Goal: Task Accomplishment & Management: Complete application form

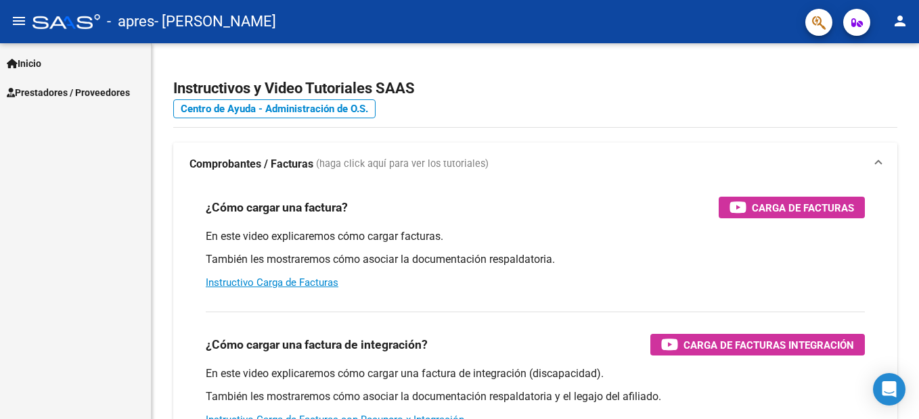
click at [78, 94] on span "Prestadores / Proveedores" at bounding box center [68, 92] width 123 height 15
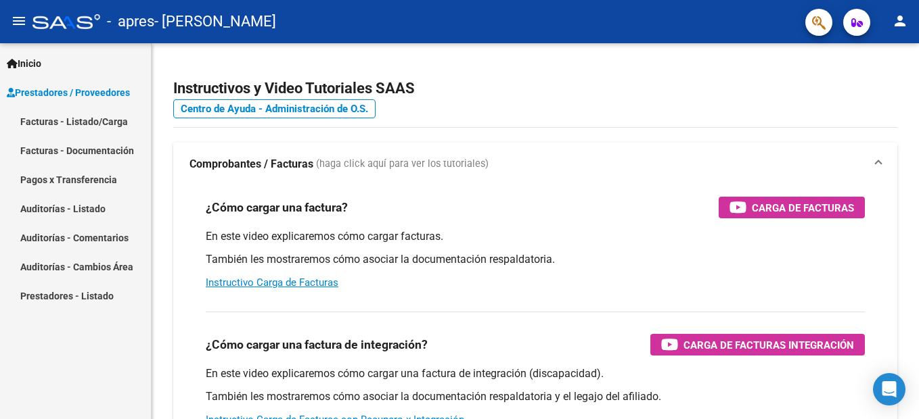
click at [72, 124] on link "Facturas - Listado/Carga" at bounding box center [75, 121] width 151 height 29
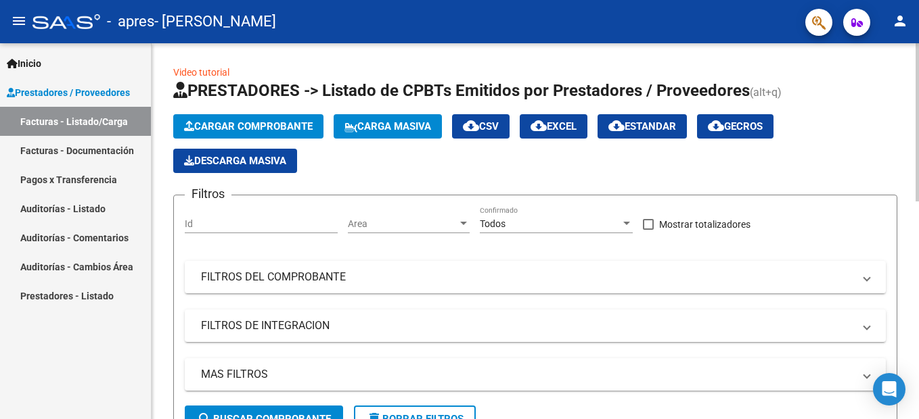
click at [235, 127] on span "Cargar Comprobante" at bounding box center [248, 126] width 129 height 12
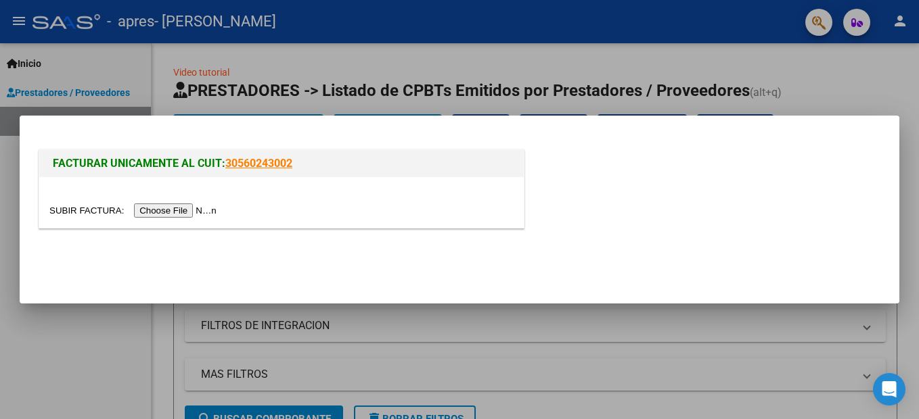
click at [276, 250] on mat-dialog-actions at bounding box center [459, 261] width 847 height 51
click at [170, 213] on input "file" at bounding box center [134, 211] width 171 height 14
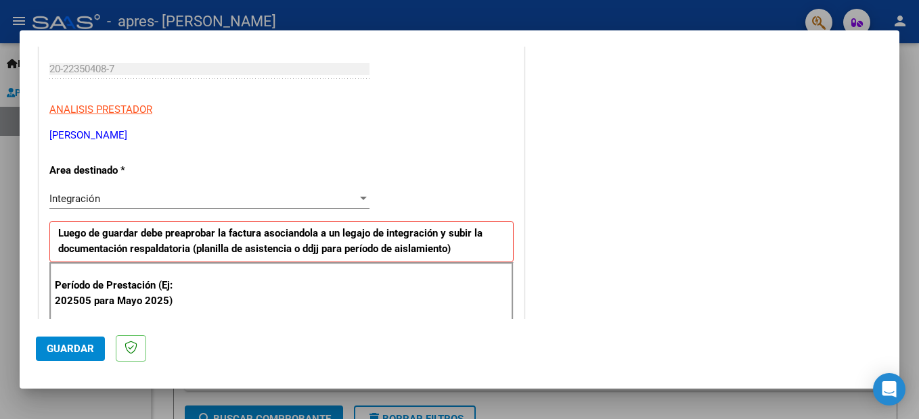
scroll to position [406, 0]
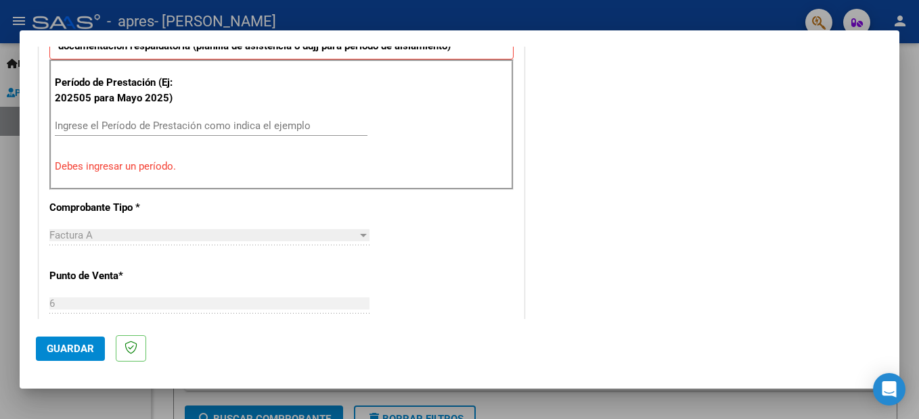
click at [139, 125] on input "Ingrese el Período de Prestación como indica el ejemplo" at bounding box center [211, 126] width 312 height 12
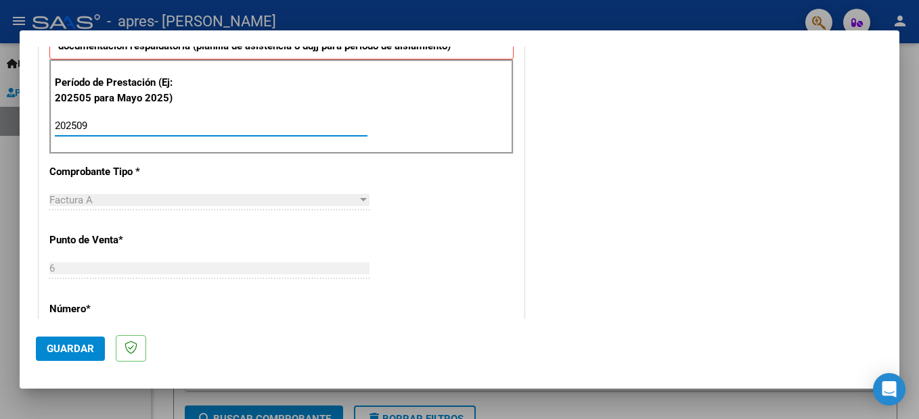
type input "202509"
click at [80, 348] on span "Guardar" at bounding box center [70, 349] width 47 height 12
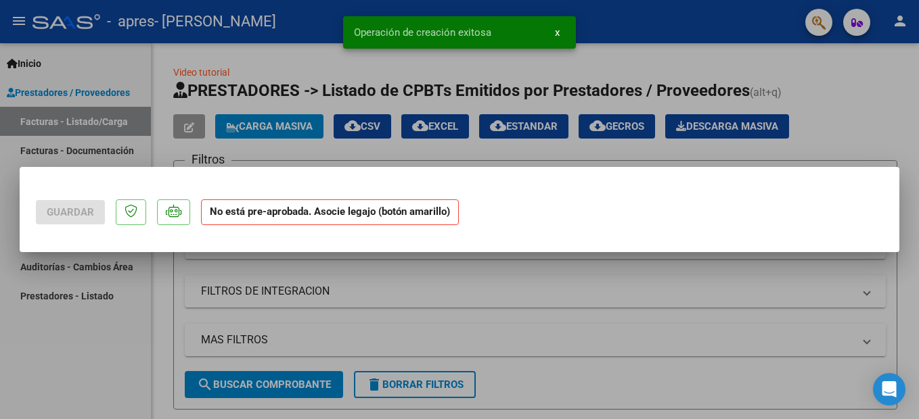
scroll to position [0, 0]
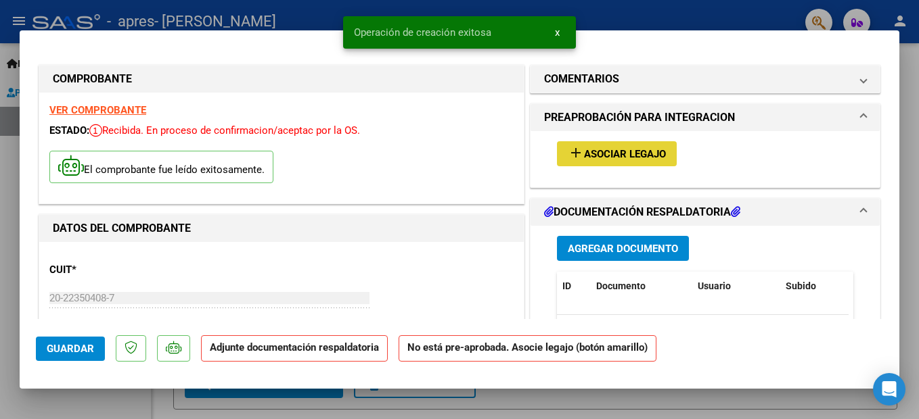
click at [616, 160] on span "Asociar Legajo" at bounding box center [625, 154] width 82 height 12
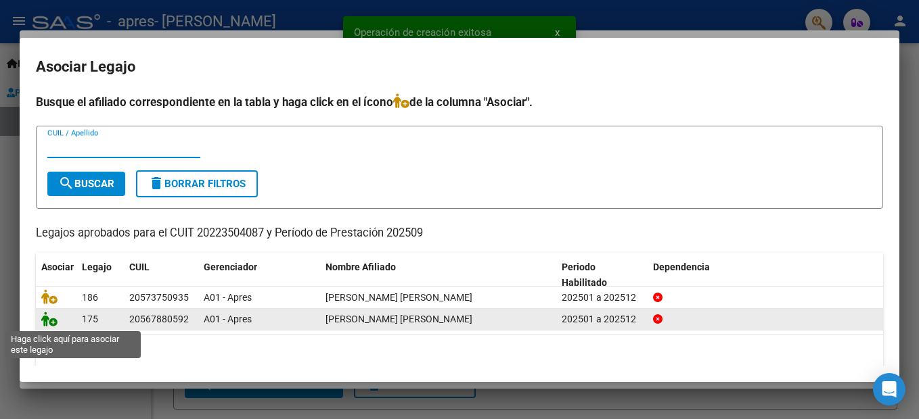
click at [51, 325] on icon at bounding box center [49, 319] width 16 height 15
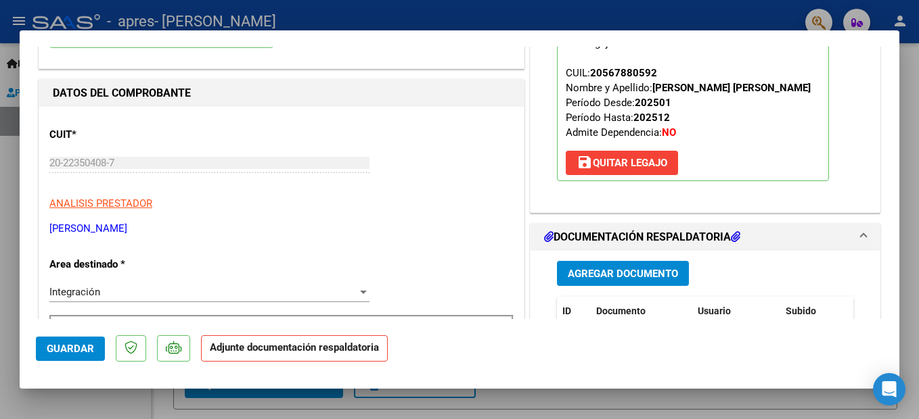
scroll to position [271, 0]
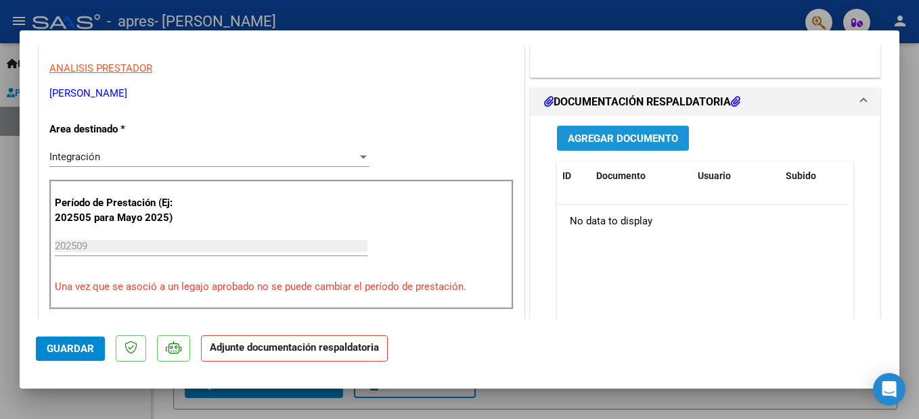
click at [609, 143] on span "Agregar Documento" at bounding box center [622, 139] width 110 height 12
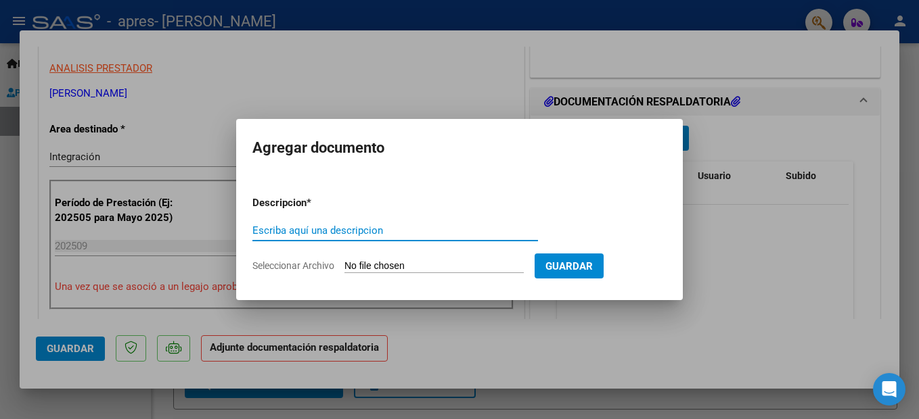
click at [342, 236] on input "Escriba aquí una descripcion" at bounding box center [394, 231] width 285 height 12
type input "asistencia Septiembre"
click at [378, 267] on input "Seleccionar Archivo" at bounding box center [433, 266] width 179 height 13
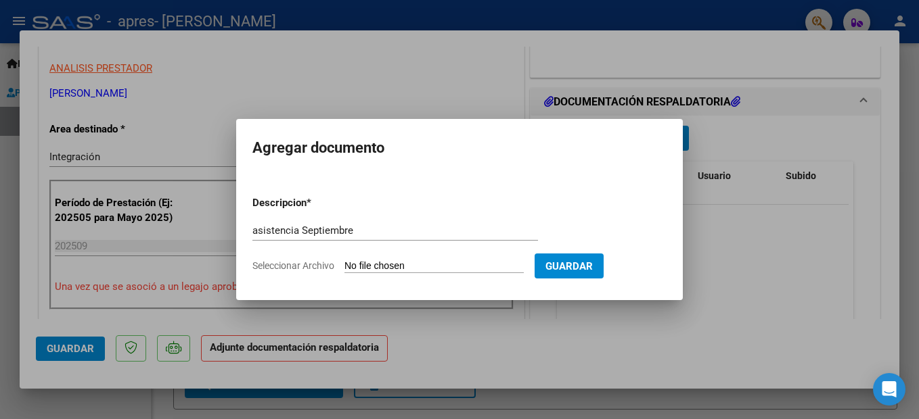
type input "C:\fakepath\asistencia [PERSON_NAME] .pdf"
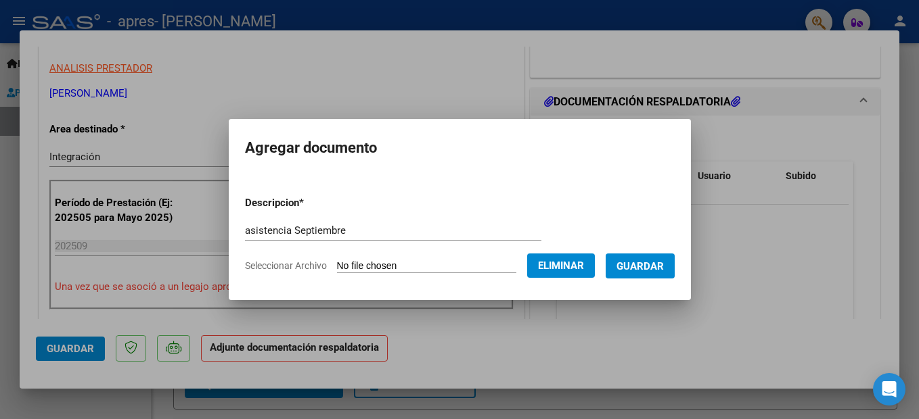
click at [653, 269] on span "Guardar" at bounding box center [639, 266] width 47 height 12
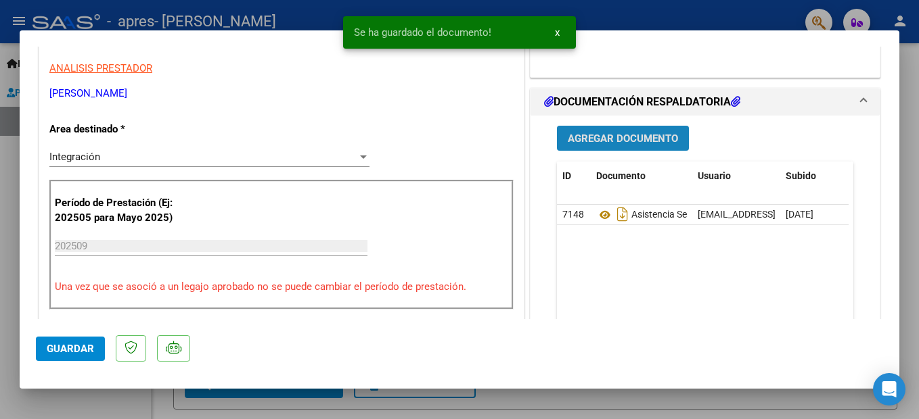
click at [618, 137] on span "Agregar Documento" at bounding box center [622, 139] width 110 height 12
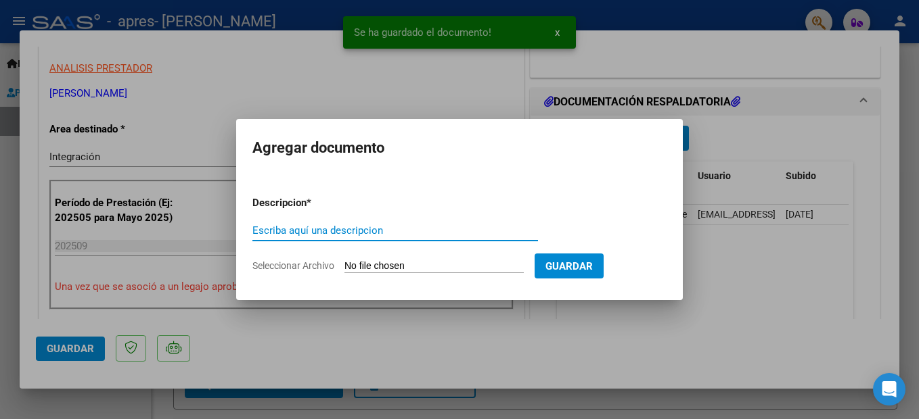
click at [347, 223] on div "Escriba aquí una descripcion" at bounding box center [394, 231] width 285 height 20
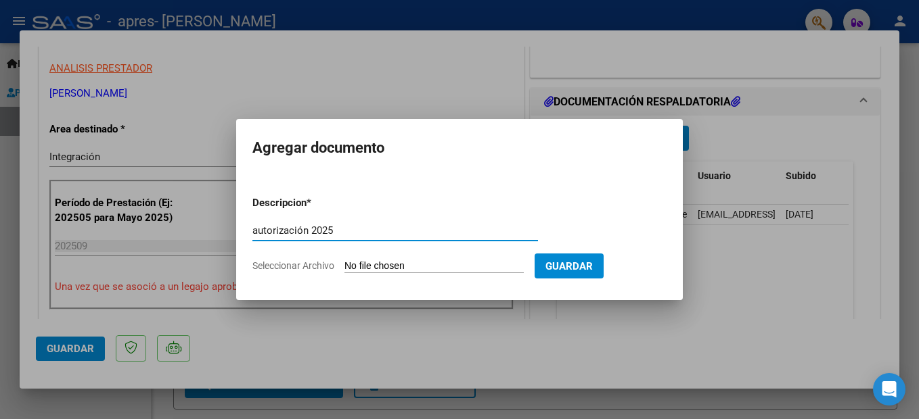
type input "autorización 2025"
click at [372, 270] on input "Seleccionar Archivo" at bounding box center [433, 266] width 179 height 13
type input "C:\fakepath\autorización [PERSON_NAME] [PERSON_NAME] .pdf"
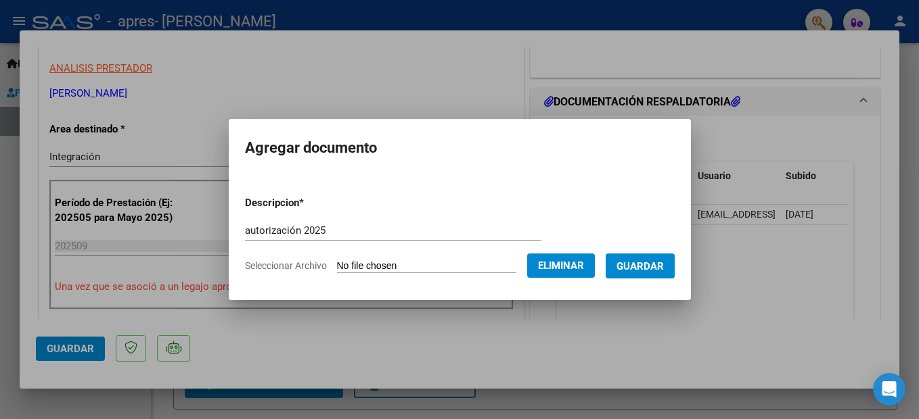
click at [657, 267] on span "Guardar" at bounding box center [639, 266] width 47 height 12
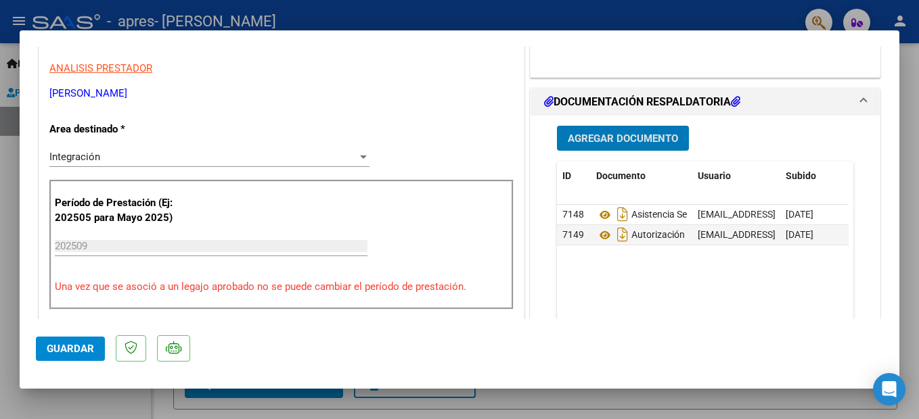
click at [72, 351] on span "Guardar" at bounding box center [70, 349] width 47 height 12
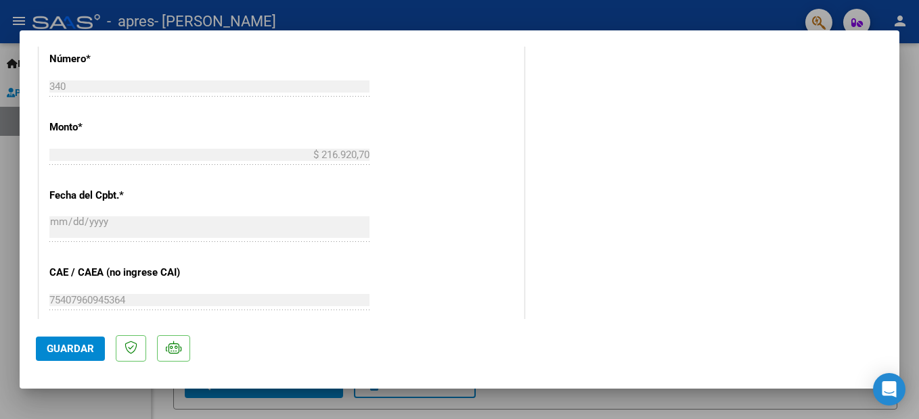
scroll to position [473, 0]
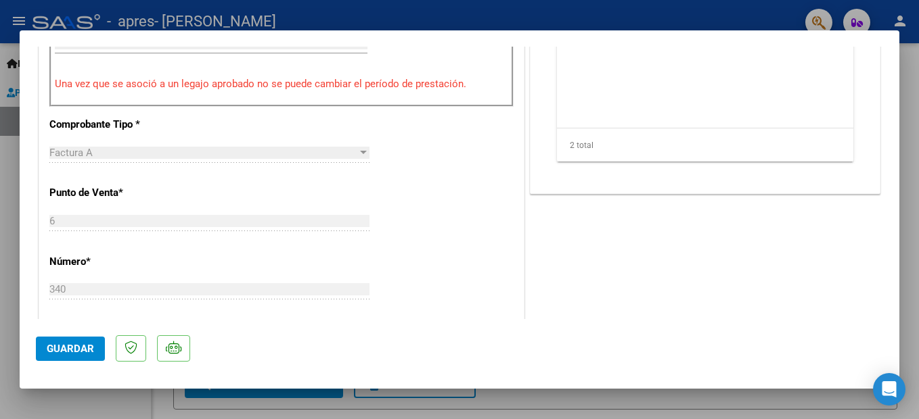
click at [75, 354] on span "Guardar" at bounding box center [70, 349] width 47 height 12
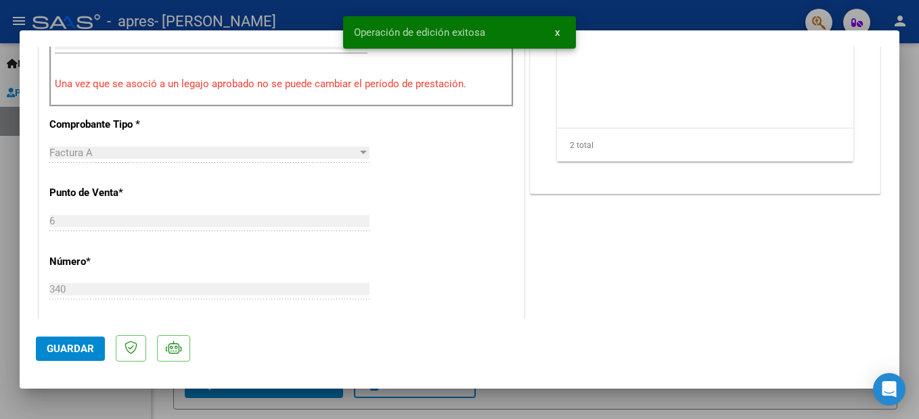
click at [714, 20] on div at bounding box center [459, 209] width 919 height 419
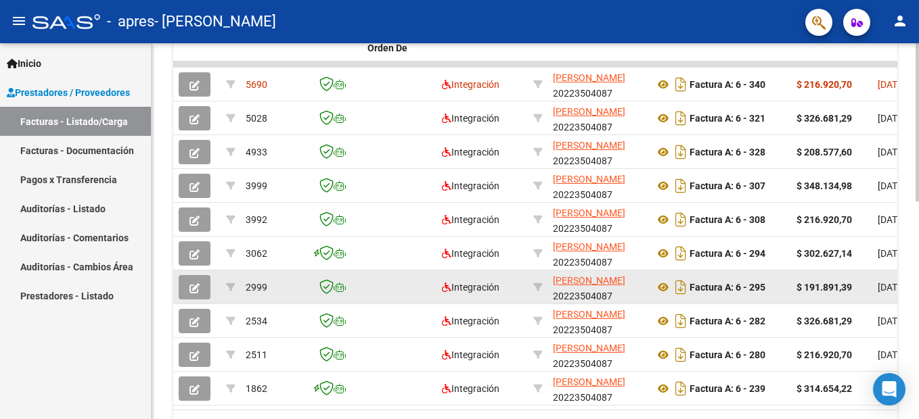
scroll to position [406, 0]
